Goal: Check status: Check status

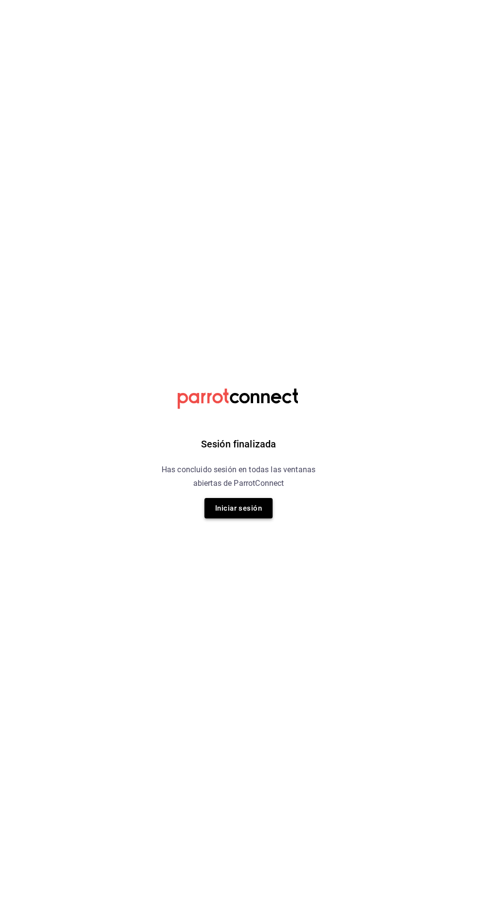
click at [243, 508] on button "Iniciar sesión" at bounding box center [238, 508] width 68 height 20
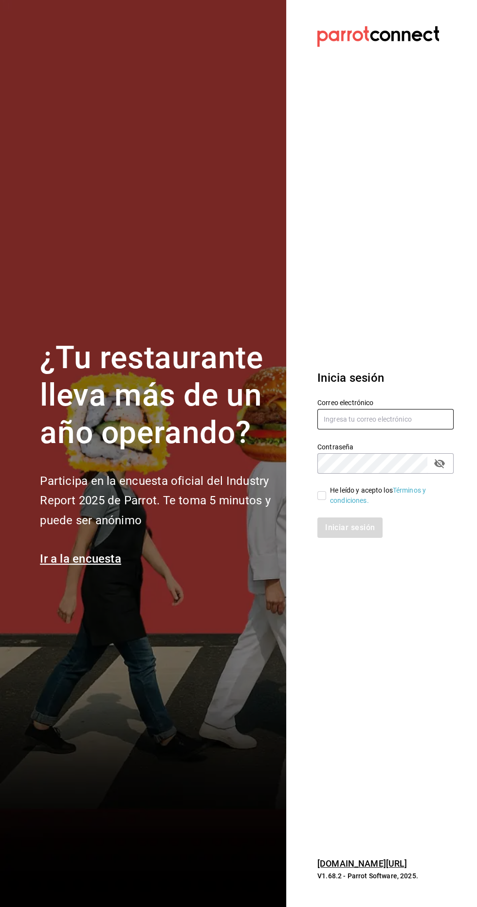
click at [368, 430] on input "text" at bounding box center [385, 419] width 136 height 20
type input "[EMAIL_ADDRESS][DOMAIN_NAME]"
click at [324, 500] on input "He leído y acepto los Términos y condiciones." at bounding box center [321, 495] width 9 height 9
checkbox input "true"
click at [349, 538] on button "Iniciar sesión" at bounding box center [349, 528] width 65 height 20
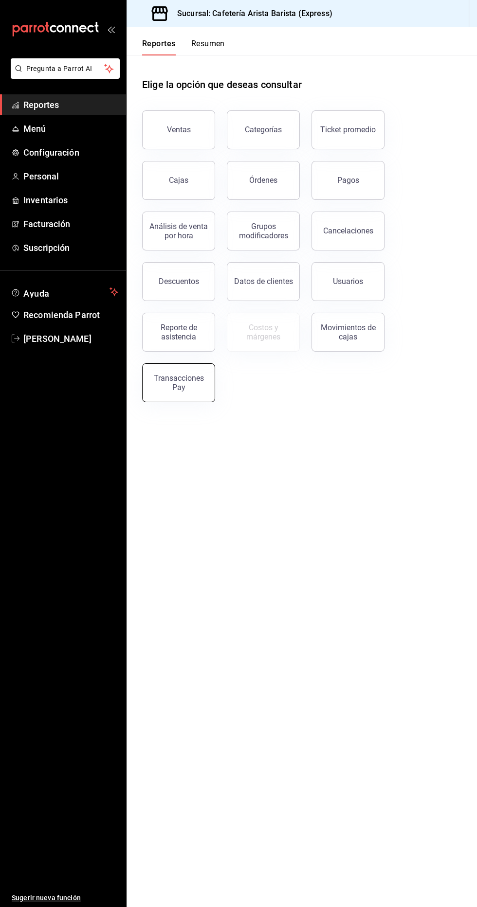
click at [191, 397] on button "Transacciones Pay" at bounding box center [178, 382] width 73 height 39
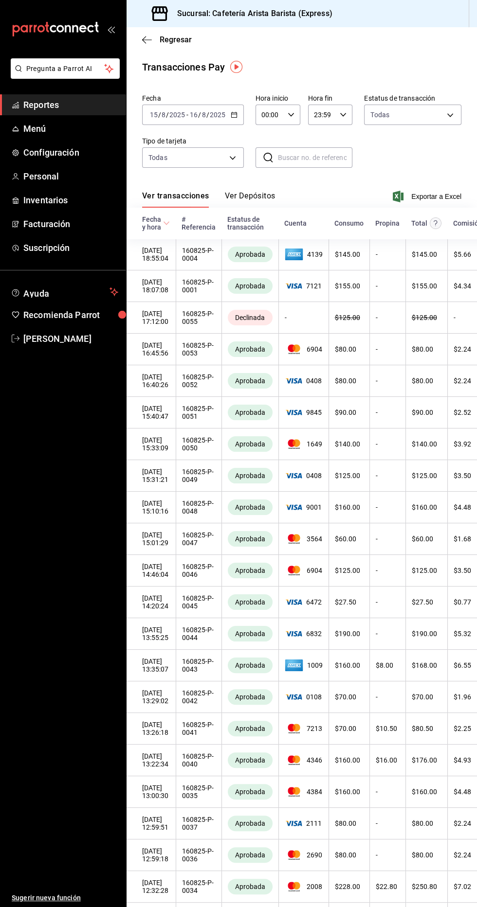
click at [251, 202] on button "Ver Depósitos" at bounding box center [250, 199] width 51 height 17
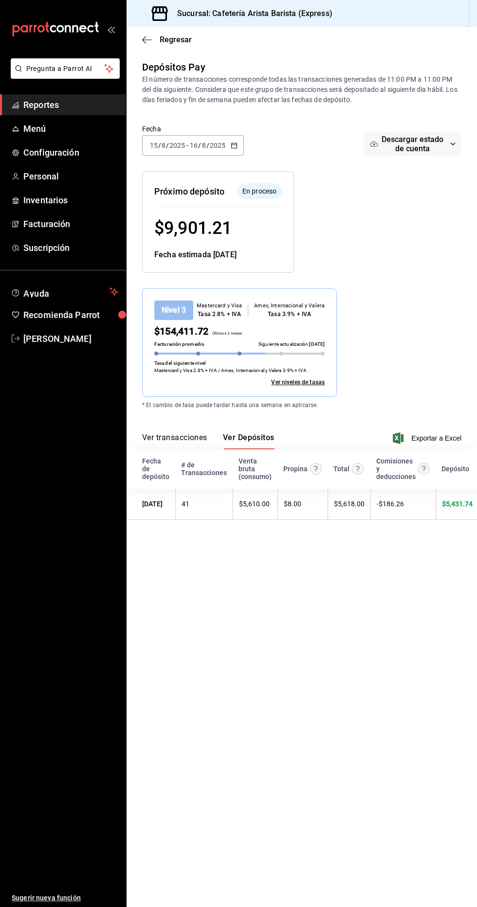
scroll to position [0, 0]
